Goal: Transaction & Acquisition: Register for event/course

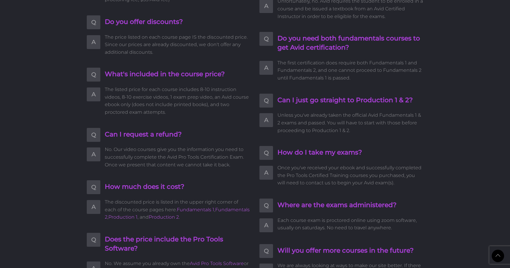
scroll to position [1247, 0]
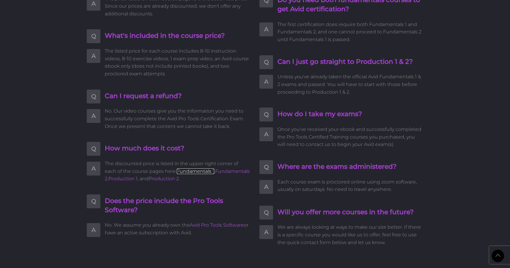
click at [182, 171] on link "Fundamentals 1" at bounding box center [196, 171] width 38 height 6
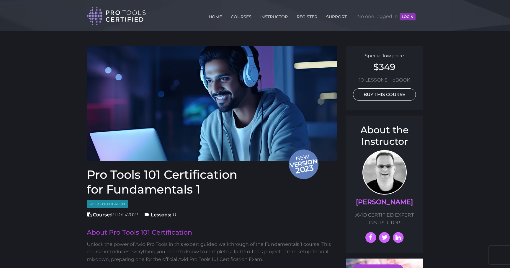
click at [381, 97] on link "BUY THIS COURSE" at bounding box center [384, 94] width 63 height 12
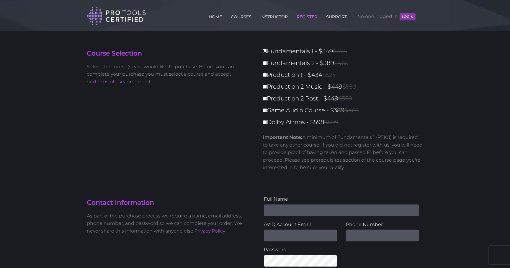
click at [266, 51] on input "Fundamentals 1 - $349 $425" at bounding box center [265, 51] width 4 height 4
checkbox input "true"
type input "349"
click at [265, 61] on input "Fundamentals 2 - $389 $465" at bounding box center [265, 63] width 4 height 4
checkbox input "true"
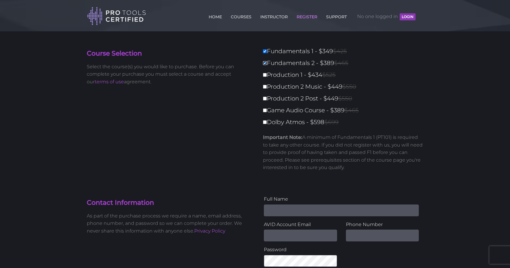
type input "738"
click at [265, 73] on input "Production 1 - $434 $525" at bounding box center [265, 75] width 4 height 4
checkbox input "true"
type input "1172"
click at [265, 83] on label "Production 2 Music - $449 $550" at bounding box center [345, 87] width 164 height 10
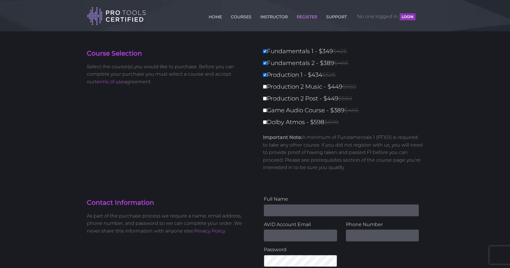
click at [265, 85] on input "Production 2 Music - $449 $550" at bounding box center [265, 87] width 4 height 4
checkbox input "true"
type input "1621"
click at [265, 93] on div "Fundamentals 1 - $349 $425 Fundamentals 2 - $389 $465 Production 1 - $434 $525 …" at bounding box center [342, 111] width 164 height 130
click at [265, 97] on input "Production 2 Post - $449 $550" at bounding box center [265, 99] width 4 height 4
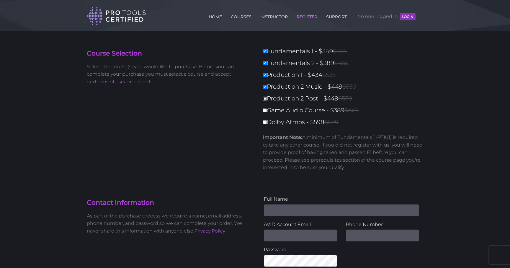
checkbox input "true"
type input "2070"
click at [265, 106] on label "Game Audio Course - $389 $465" at bounding box center [345, 110] width 164 height 10
click at [265, 108] on input "Game Audio Course - $389 $465" at bounding box center [265, 110] width 4 height 4
checkbox input "true"
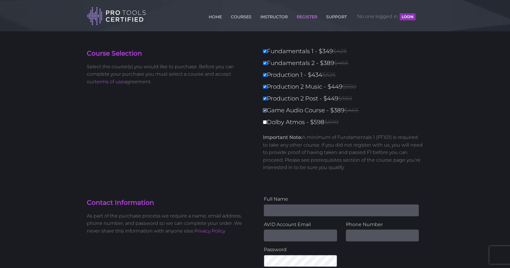
type input "2459"
click at [263, 122] on input "Dolby Atmos - $598 $699" at bounding box center [265, 122] width 4 height 4
checkbox input "true"
type input "3057"
click at [241, 126] on div "Course Selection Select the course(s) you would like to purchase. Before you ca…" at bounding box center [255, 113] width 346 height 134
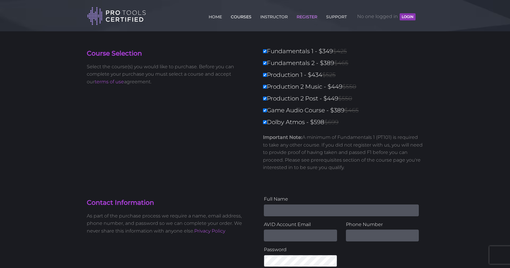
click at [237, 19] on link "COURSES" at bounding box center [241, 15] width 24 height 9
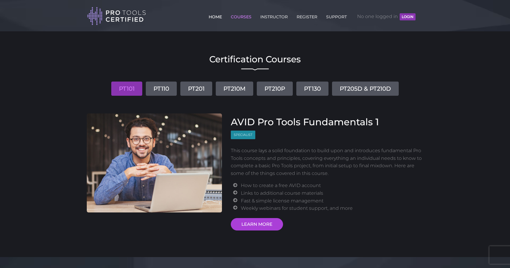
click at [221, 15] on link "HOME" at bounding box center [215, 15] width 16 height 9
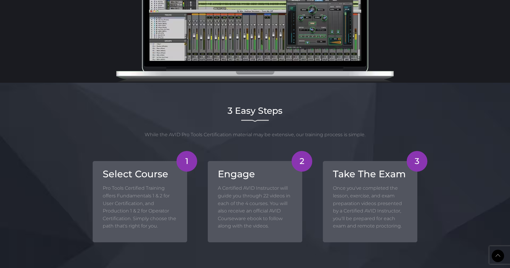
scroll to position [281, 0]
